Goal: Task Accomplishment & Management: Manage account settings

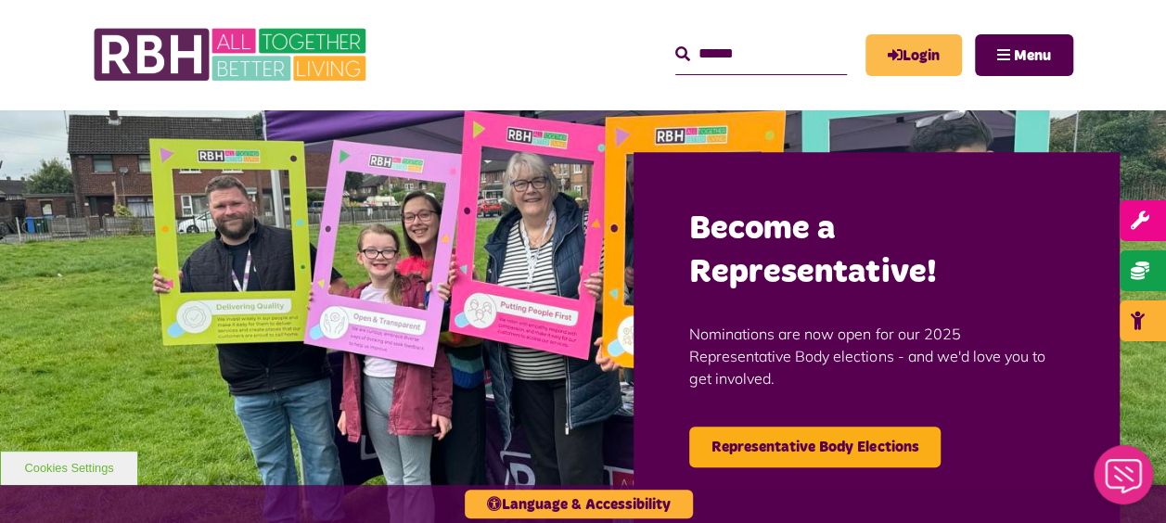
click at [920, 59] on link "Login" at bounding box center [913, 55] width 96 height 42
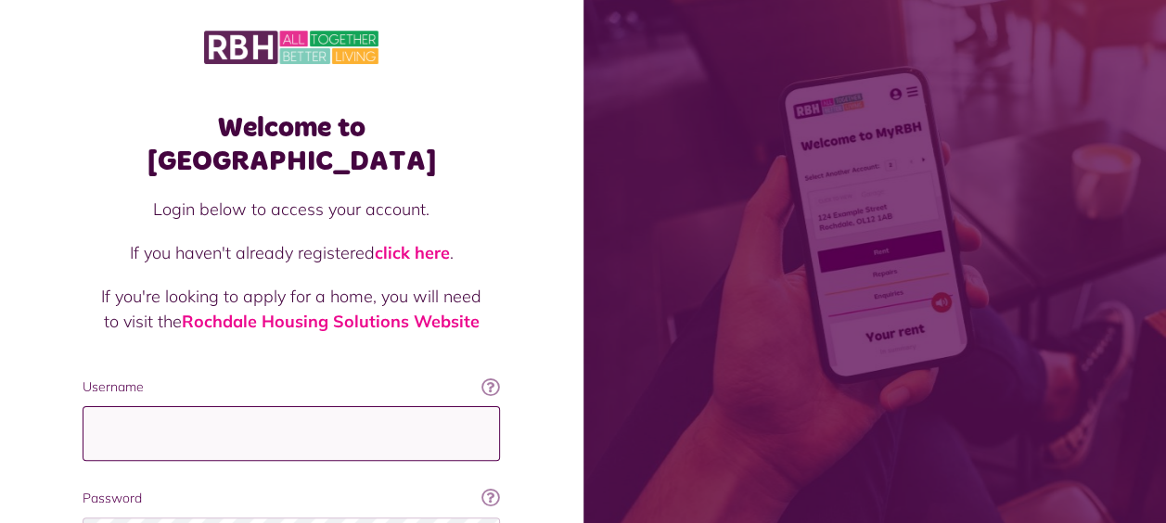
type input "**********"
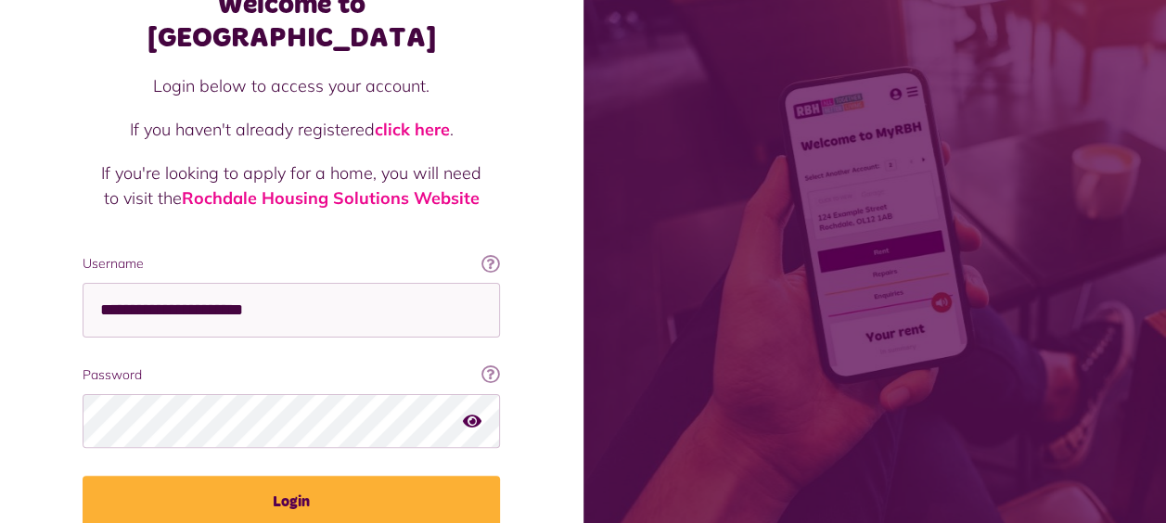
scroll to position [188, 0]
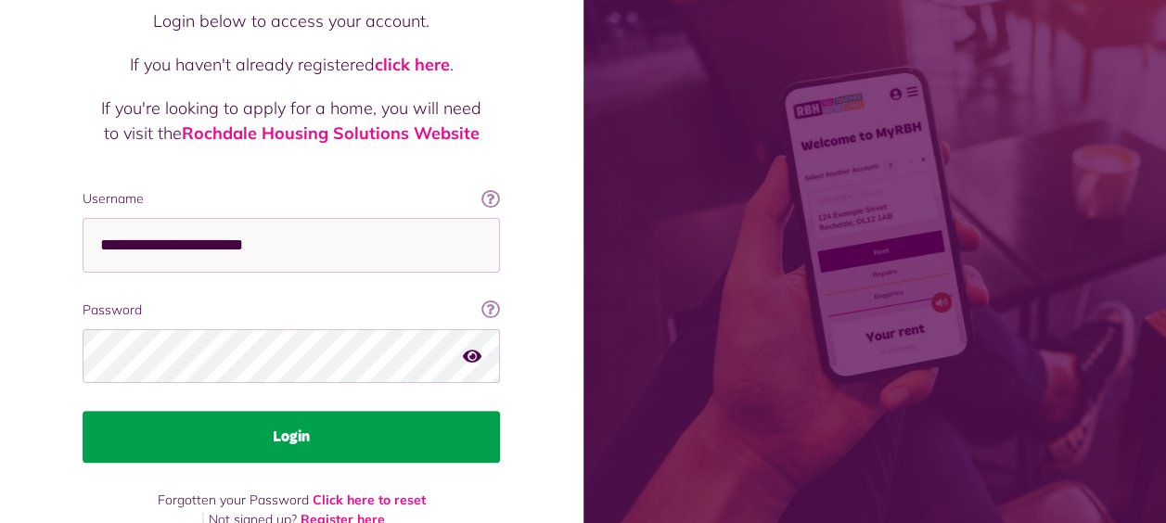
click at [300, 411] on button "Login" at bounding box center [291, 437] width 417 height 52
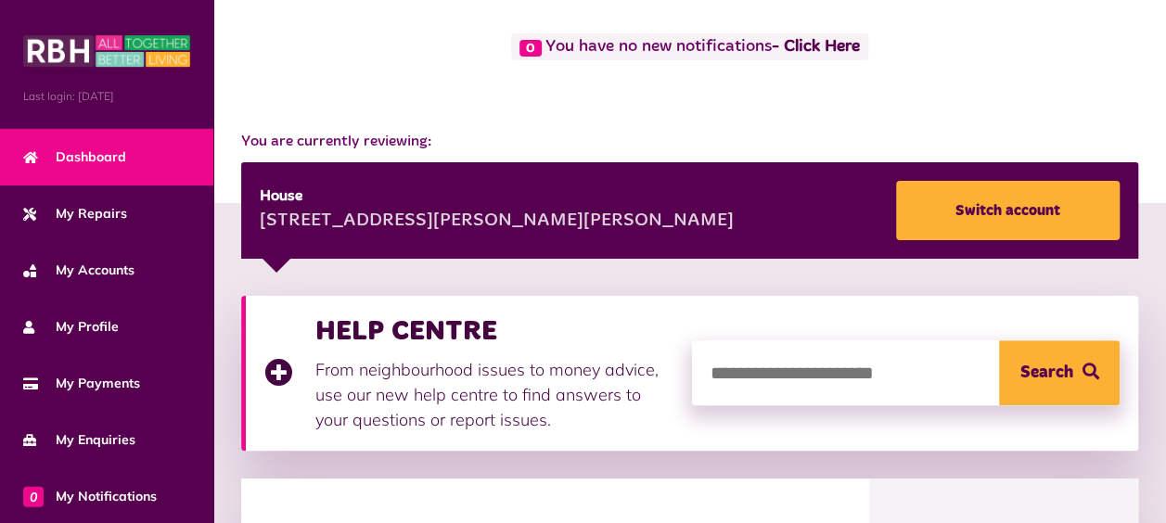
scroll to position [148, 0]
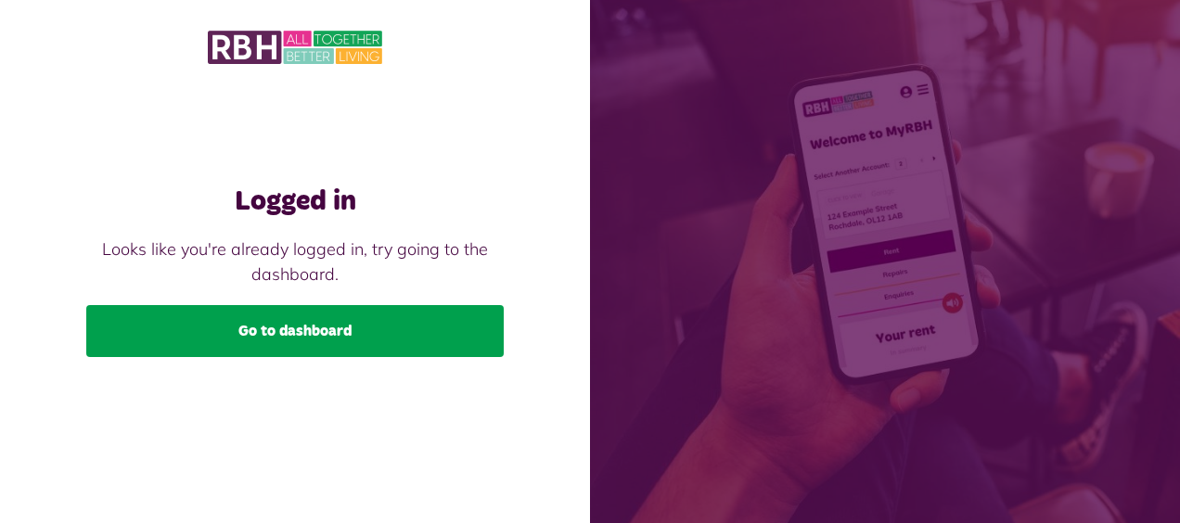
click at [298, 330] on link "Go to dashboard" at bounding box center [294, 331] width 417 height 52
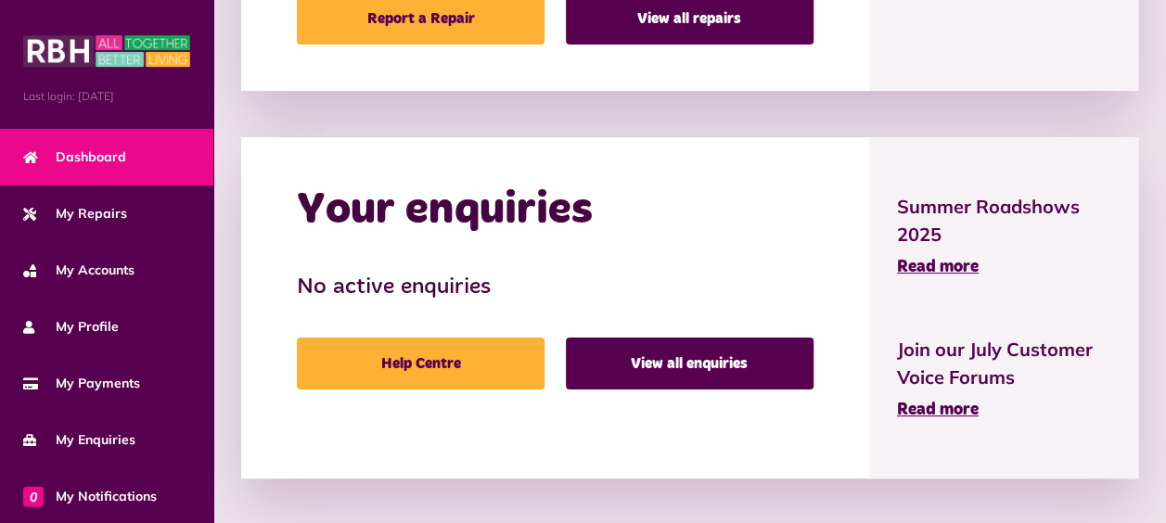
scroll to position [1217, 0]
